Goal: Check status: Check status

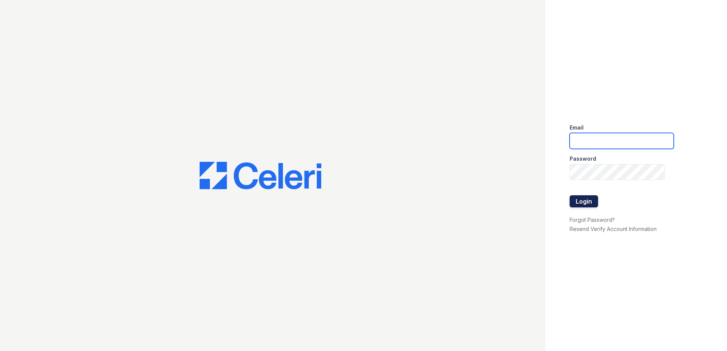
type input "jcartagena@trinity-pm.com"
click at [593, 205] on button "Login" at bounding box center [583, 201] width 29 height 12
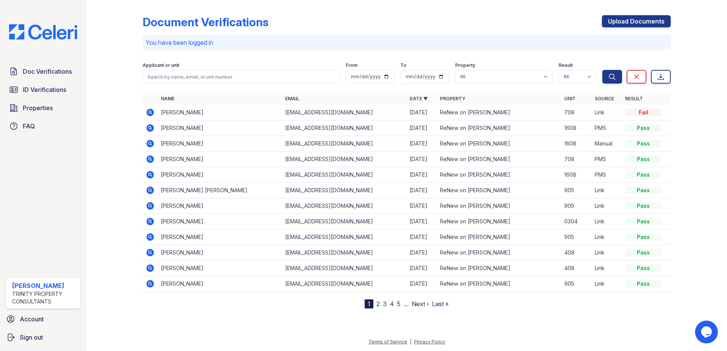
click at [149, 112] on icon at bounding box center [150, 112] width 9 height 9
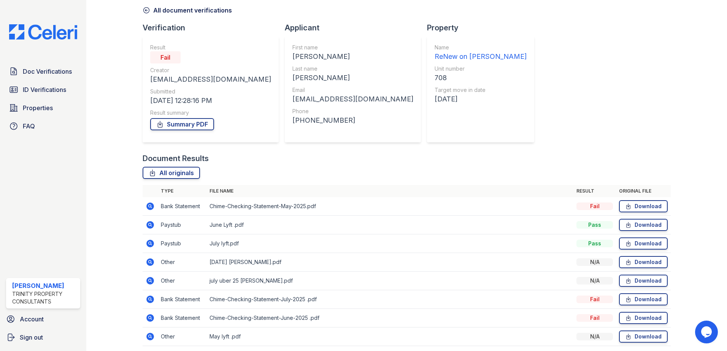
scroll to position [62, 0]
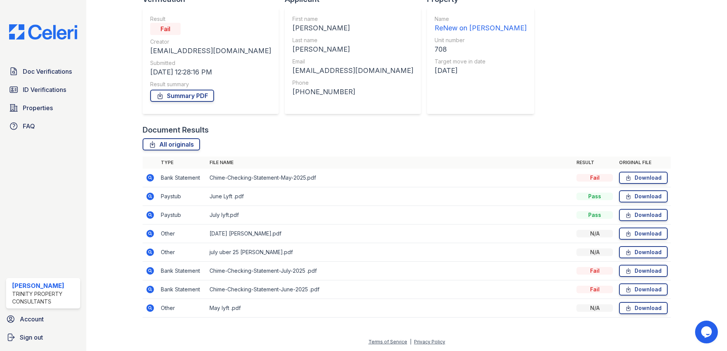
click at [152, 179] on icon at bounding box center [150, 178] width 8 height 8
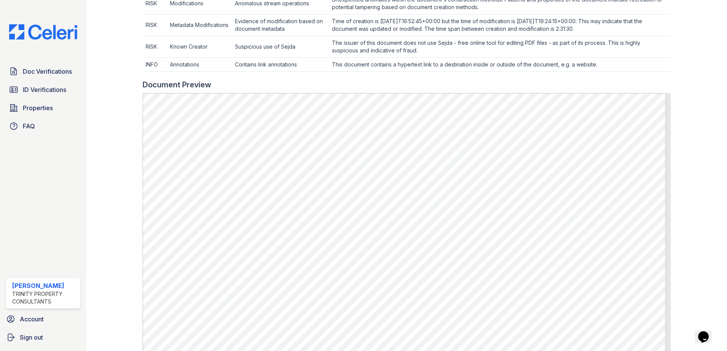
scroll to position [391, 0]
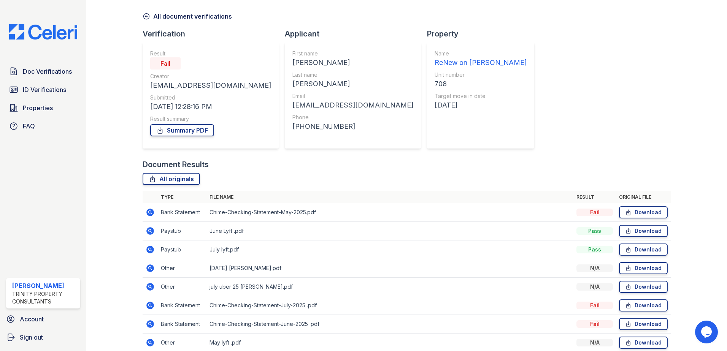
scroll to position [62, 0]
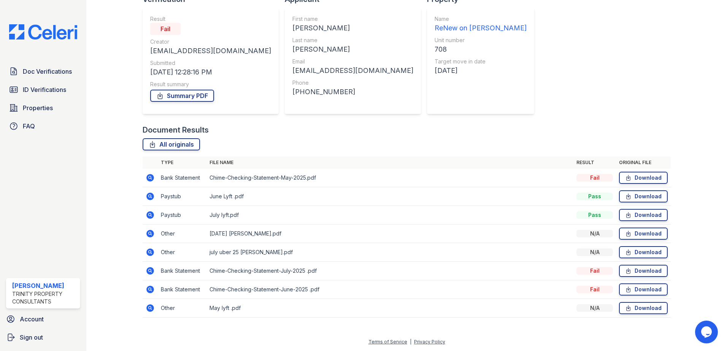
click at [151, 176] on icon at bounding box center [150, 178] width 8 height 8
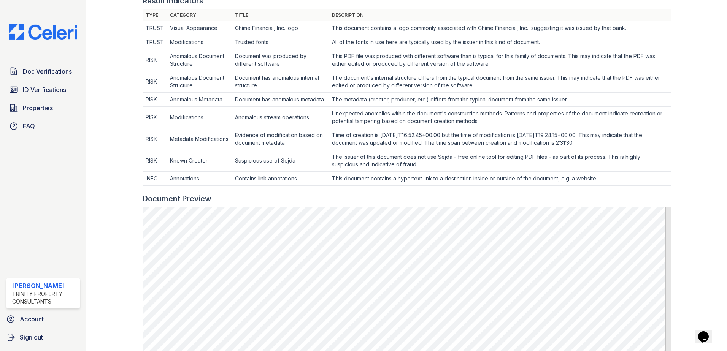
scroll to position [342, 0]
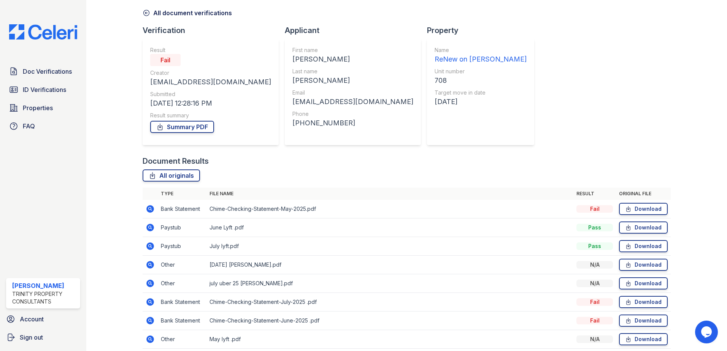
scroll to position [62, 0]
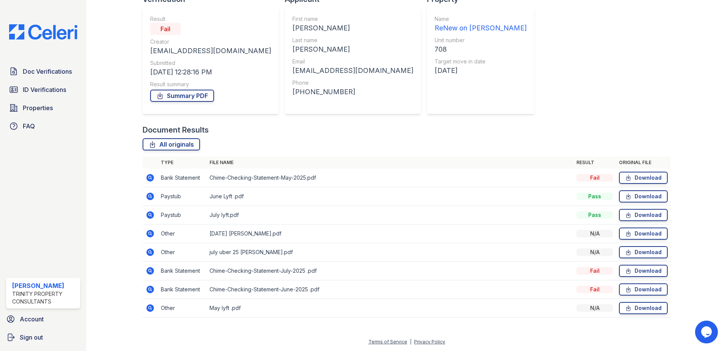
click at [151, 288] on icon at bounding box center [150, 290] width 8 height 8
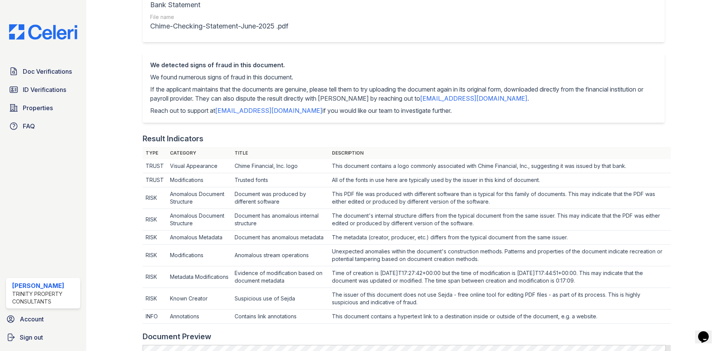
scroll to position [152, 0]
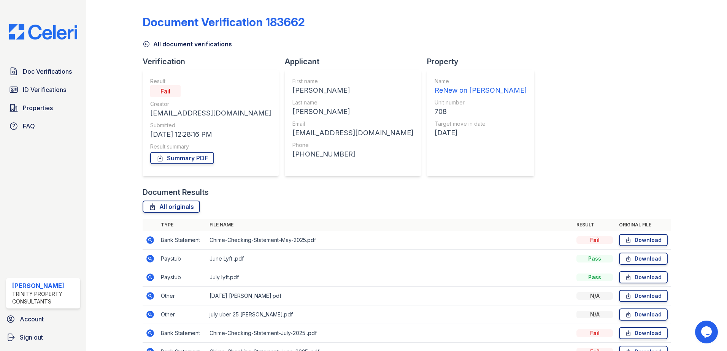
drag, startPoint x: 361, startPoint y: 125, endPoint x: 373, endPoint y: 125, distance: 12.2
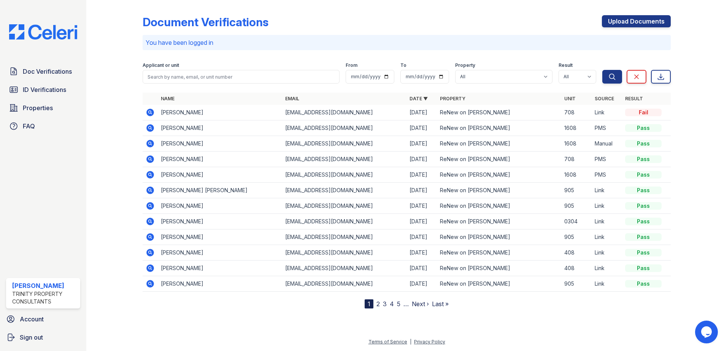
click at [153, 113] on icon at bounding box center [150, 113] width 8 height 8
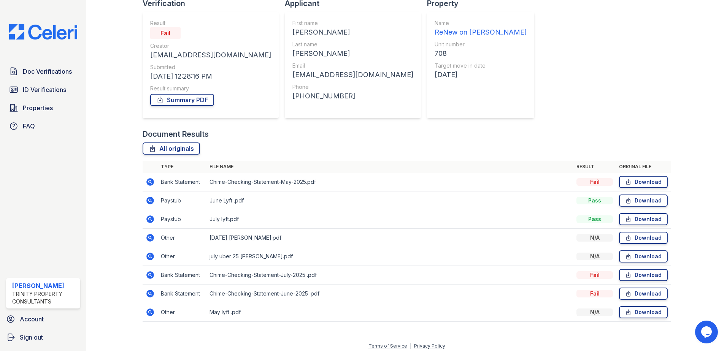
scroll to position [62, 0]
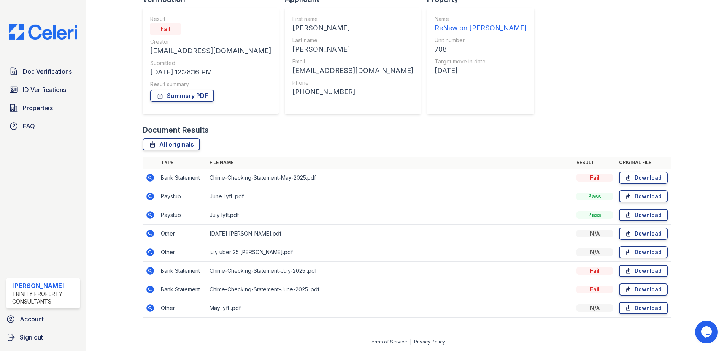
click at [147, 175] on icon at bounding box center [150, 177] width 9 height 9
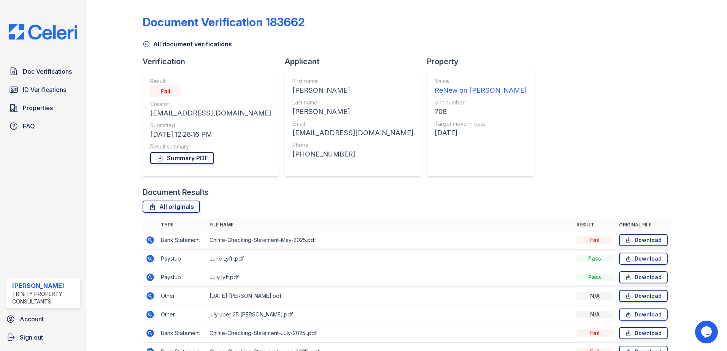
click at [181, 153] on link "Summary PDF" at bounding box center [182, 158] width 64 height 12
click at [42, 78] on link "Doc Verifications" at bounding box center [43, 71] width 74 height 15
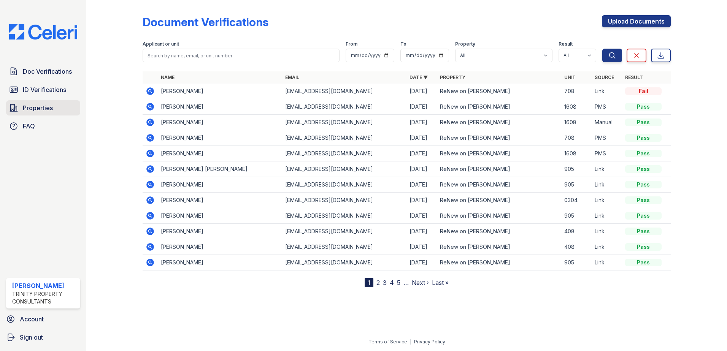
click at [48, 110] on span "Properties" at bounding box center [38, 107] width 30 height 9
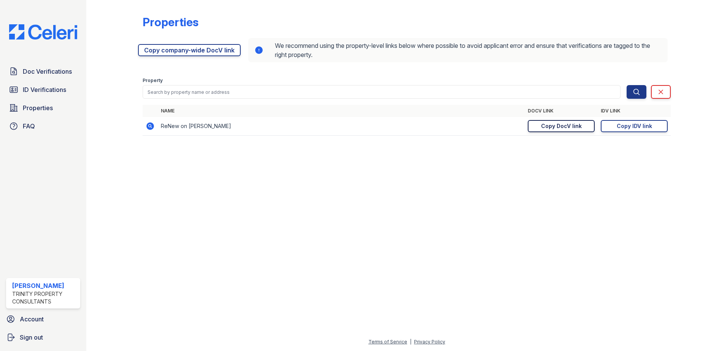
click at [556, 126] on div "Copy DocV link" at bounding box center [561, 126] width 41 height 8
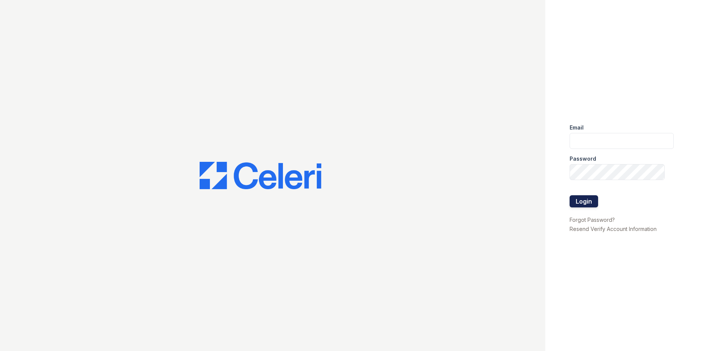
type input "[EMAIL_ADDRESS][DOMAIN_NAME]"
click at [589, 202] on button "Login" at bounding box center [583, 201] width 29 height 12
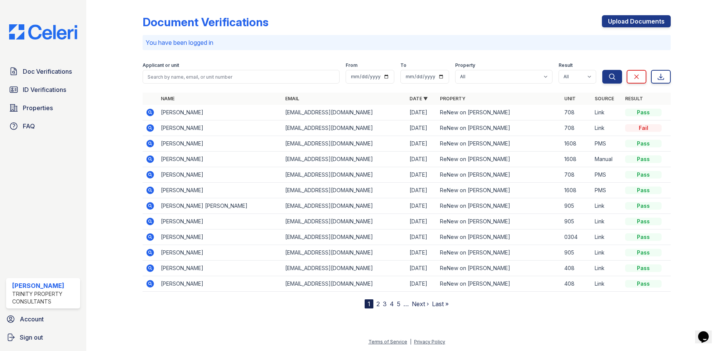
click at [147, 109] on icon at bounding box center [150, 112] width 9 height 9
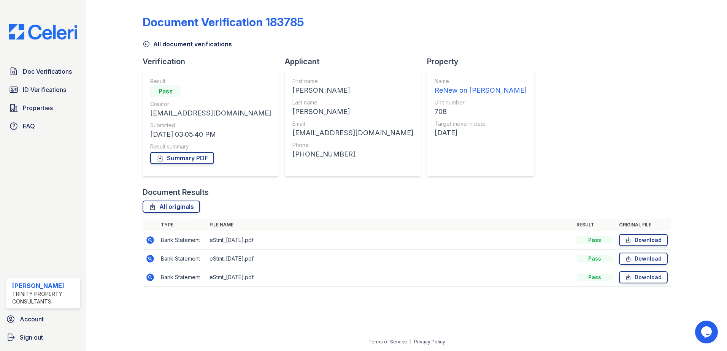
click at [148, 239] on icon at bounding box center [150, 240] width 8 height 8
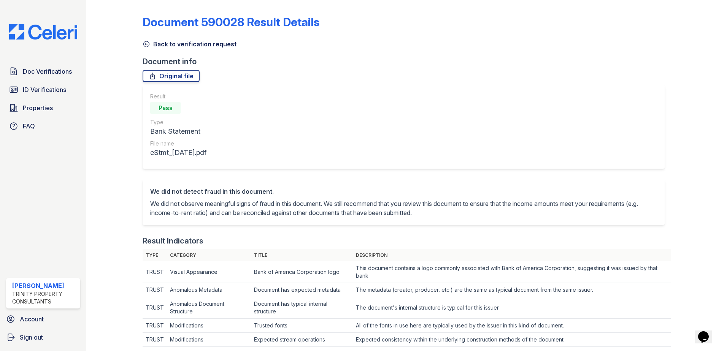
drag, startPoint x: 387, startPoint y: 190, endPoint x: 364, endPoint y: 189, distance: 22.1
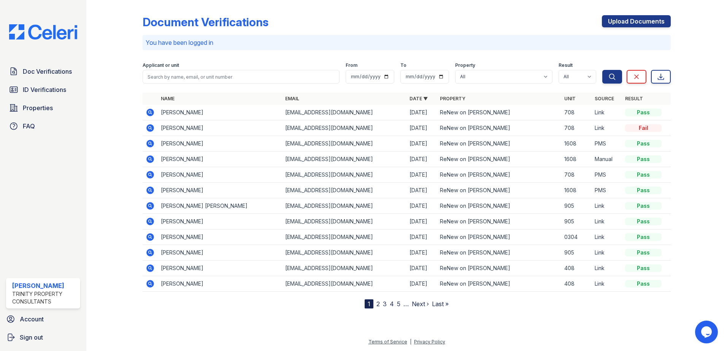
click at [153, 129] on icon at bounding box center [150, 128] width 8 height 8
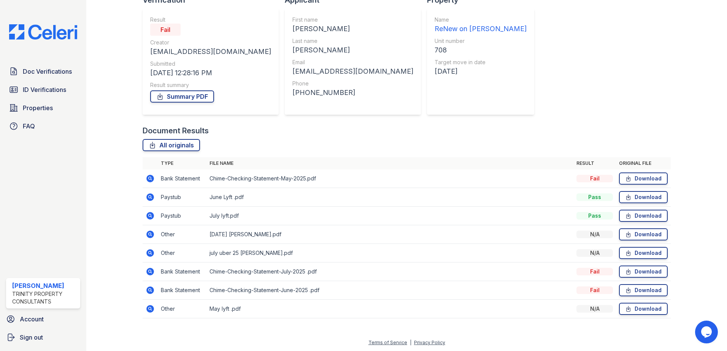
scroll to position [62, 0]
click at [146, 179] on icon at bounding box center [150, 177] width 9 height 9
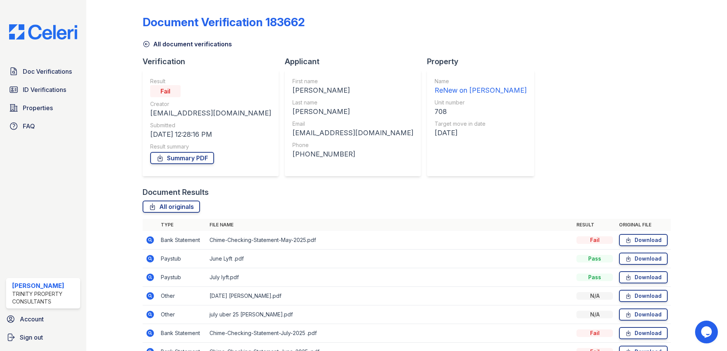
drag, startPoint x: 428, startPoint y: 190, endPoint x: 482, endPoint y: 186, distance: 53.7
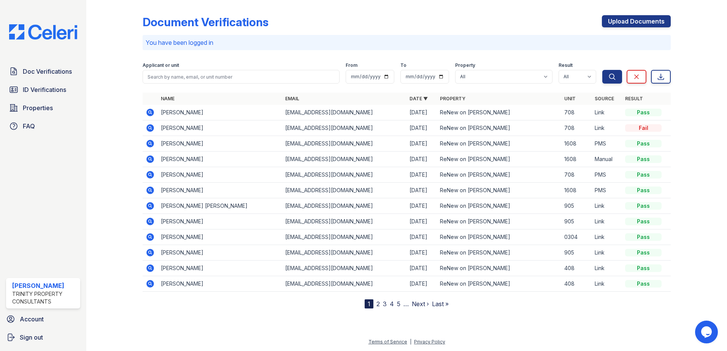
click at [150, 111] on icon at bounding box center [150, 112] width 9 height 9
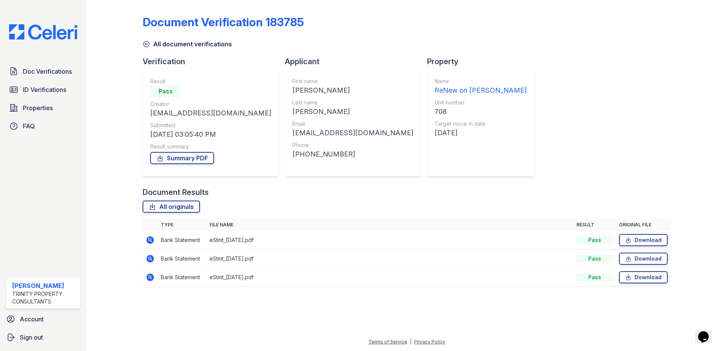
drag, startPoint x: 150, startPoint y: 240, endPoint x: 265, endPoint y: 213, distance: 117.5
click at [151, 240] on icon at bounding box center [150, 240] width 2 height 2
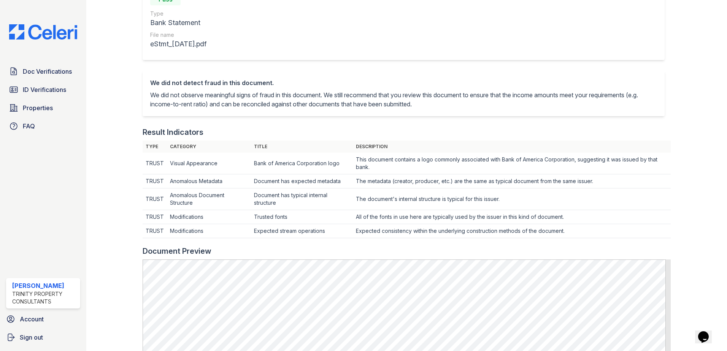
scroll to position [304, 0]
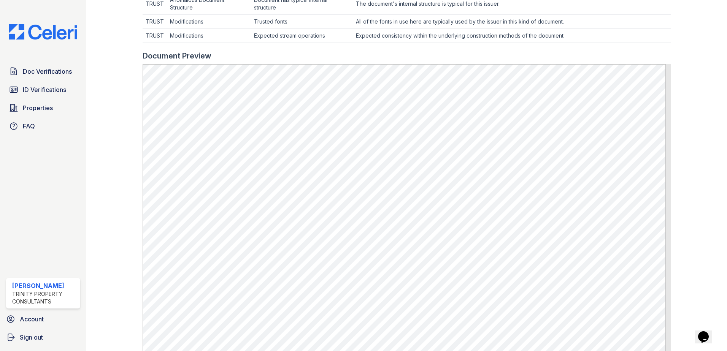
click at [403, 48] on div at bounding box center [407, 47] width 528 height 8
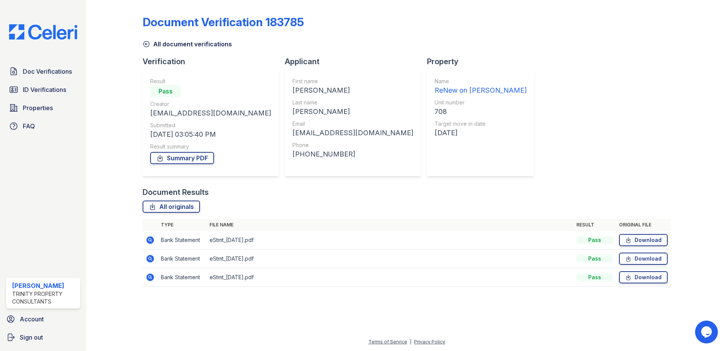
drag, startPoint x: 431, startPoint y: 155, endPoint x: 442, endPoint y: 155, distance: 11.8
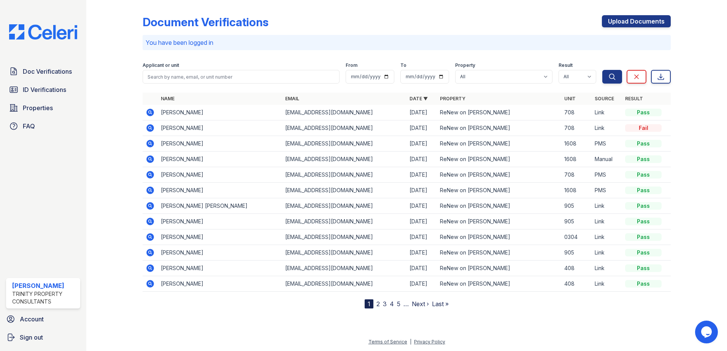
click at [722, 128] on div "Document Verifications Upload Documents You have been logged in Filter Applican…" at bounding box center [406, 175] width 640 height 351
click at [44, 85] on link "ID Verifications" at bounding box center [43, 89] width 74 height 15
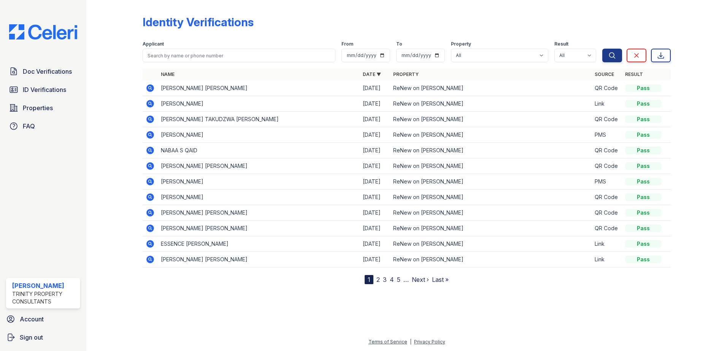
click at [150, 87] on icon at bounding box center [150, 88] width 2 height 2
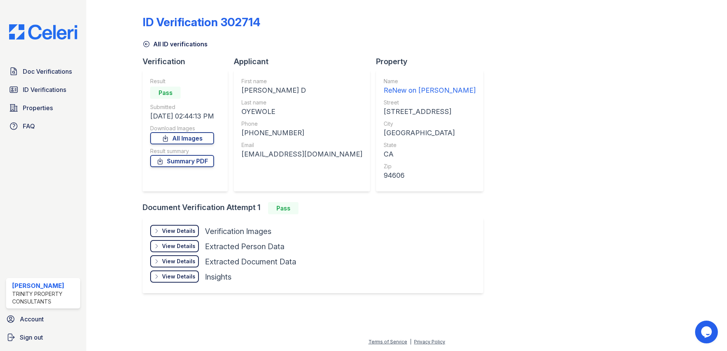
click at [174, 230] on div "View Details" at bounding box center [178, 231] width 33 height 8
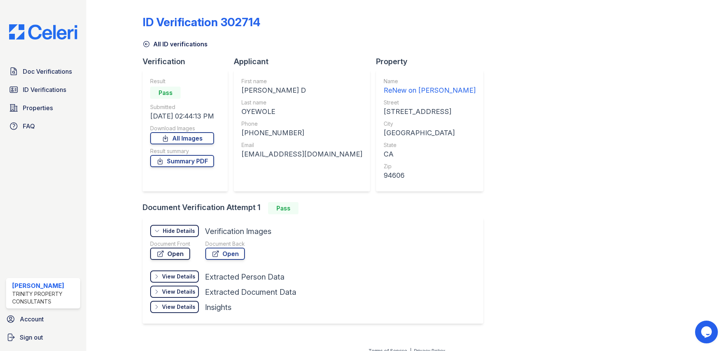
click at [177, 252] on link "Open" at bounding box center [170, 254] width 40 height 12
